Goal: Communication & Community: Answer question/provide support

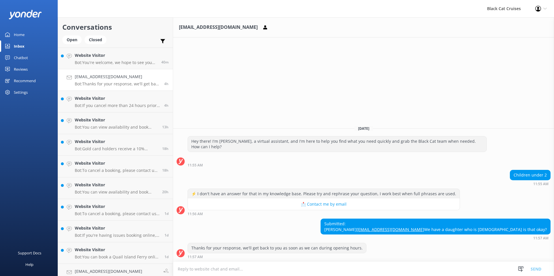
click at [395, 268] on textarea at bounding box center [363, 269] width 381 height 14
click at [439, 268] on textarea at bounding box center [363, 269] width 381 height 14
click at [442, 272] on textarea at bounding box center [363, 269] width 381 height 14
type textarea "I"
click at [398, 266] on textarea "Hi" at bounding box center [363, 269] width 381 height 14
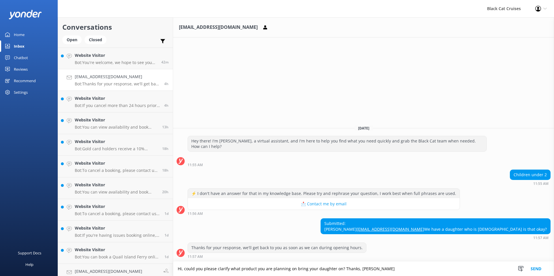
click at [182, 267] on textarea "Hi, could you please clarify what product you are planning on bring your daught…" at bounding box center [363, 269] width 381 height 14
type textarea "Hi [PERSON_NAME], could you please clarify what product you are planning on bri…"
click at [534, 268] on button "Send" at bounding box center [536, 269] width 22 height 14
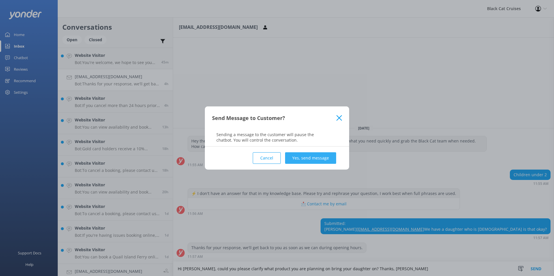
click at [309, 159] on button "Yes, send message" at bounding box center [310, 158] width 51 height 12
